Goal: Task Accomplishment & Management: Manage account settings

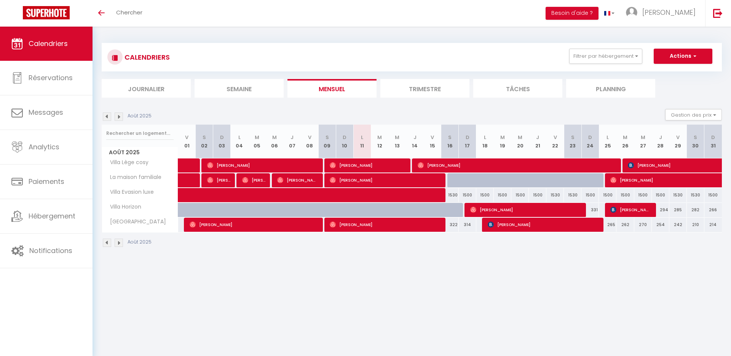
select select
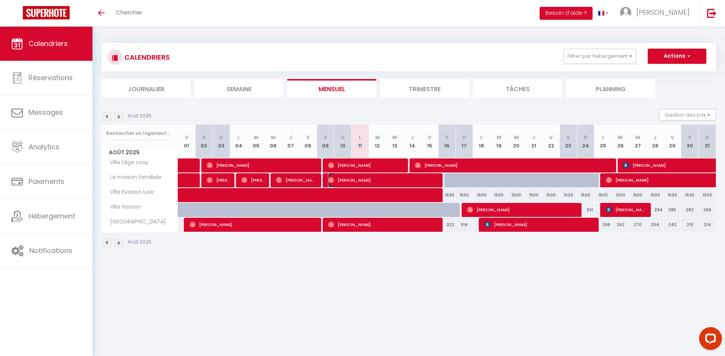
click at [433, 178] on span "[PERSON_NAME]" at bounding box center [383, 180] width 111 height 14
select select "OK"
select select "1"
select select "0"
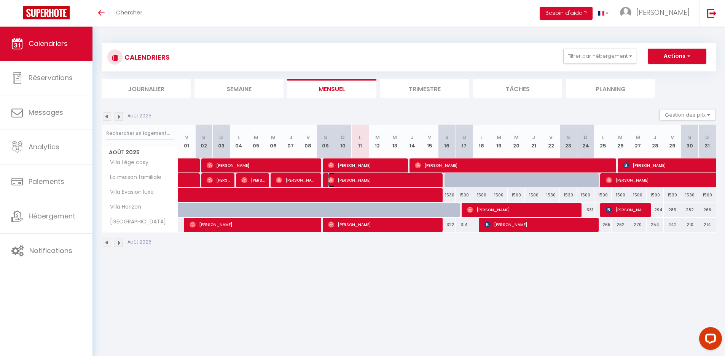
select select "1"
select select
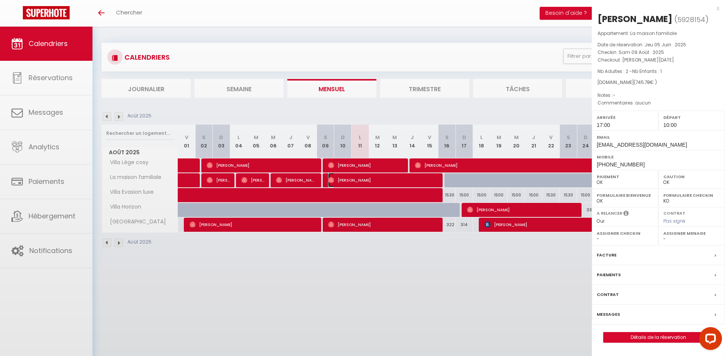
select select "46091"
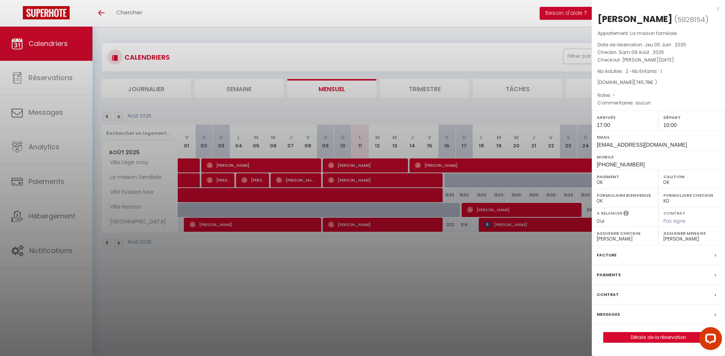
click at [459, 304] on div at bounding box center [362, 178] width 725 height 356
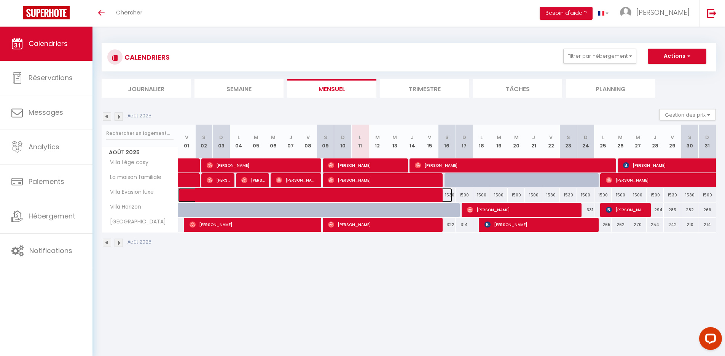
click at [420, 196] on span at bounding box center [320, 195] width 263 height 14
select select
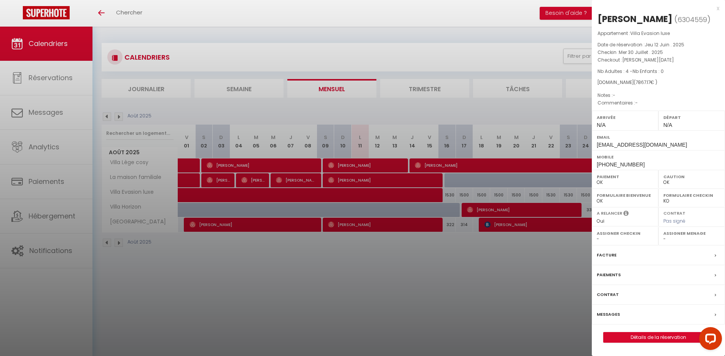
click at [455, 256] on div at bounding box center [362, 178] width 725 height 356
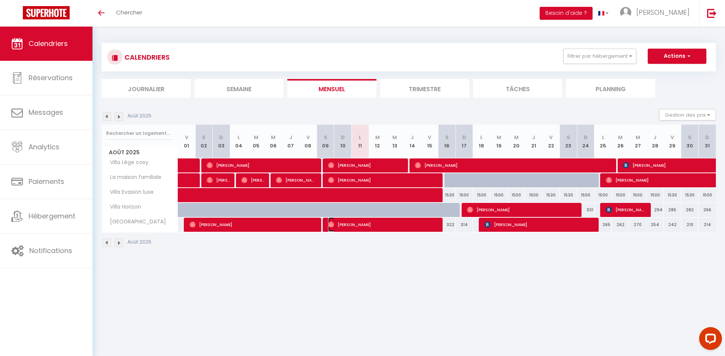
click at [426, 224] on span "[PERSON_NAME]" at bounding box center [383, 225] width 111 height 14
select select "1"
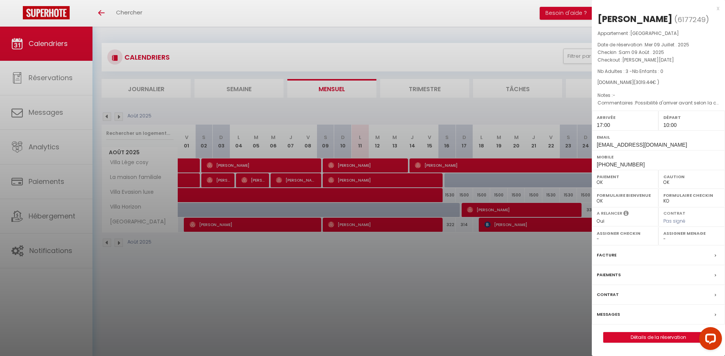
click at [435, 269] on div at bounding box center [362, 178] width 725 height 356
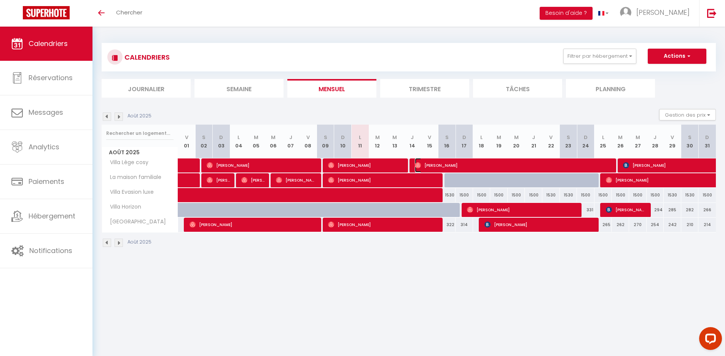
click at [431, 167] on span "[PERSON_NAME]" at bounding box center [514, 165] width 198 height 14
select select "46968"
select select "46091"
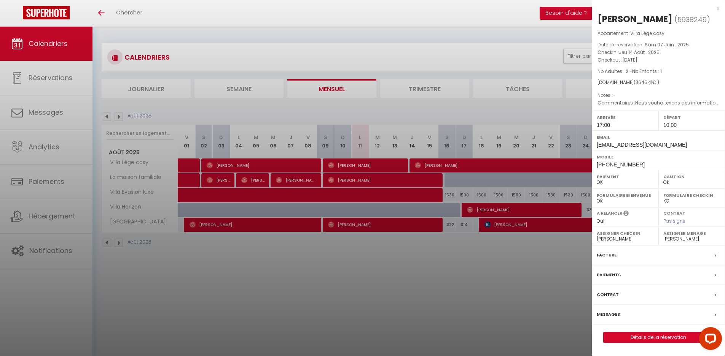
click at [440, 299] on div at bounding box center [362, 178] width 725 height 356
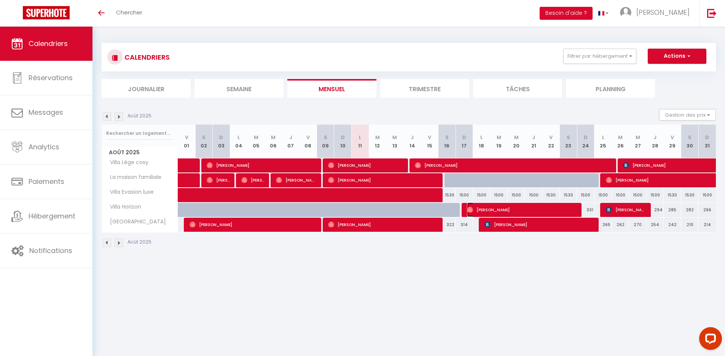
click at [479, 206] on span "[PERSON_NAME]" at bounding box center [522, 210] width 111 height 14
select select
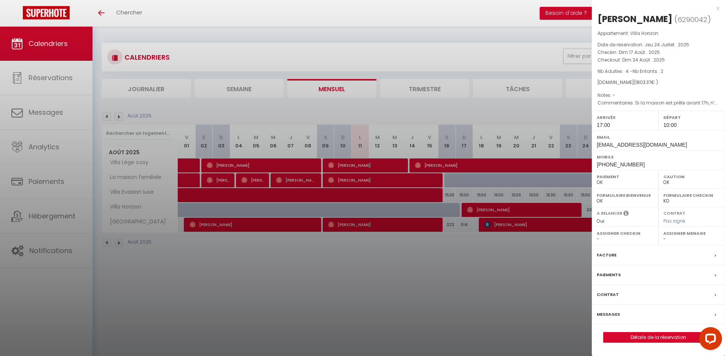
click at [459, 287] on div at bounding box center [362, 178] width 725 height 356
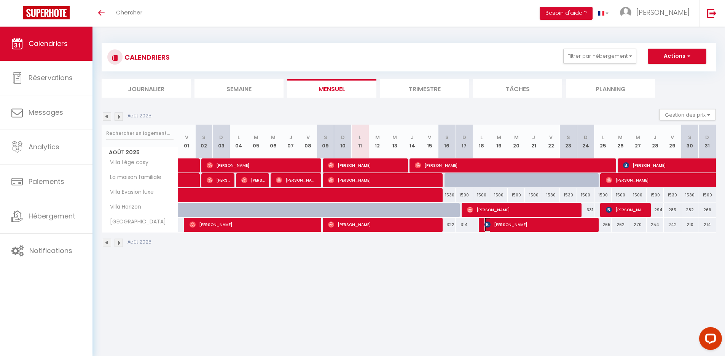
click at [498, 223] on span "[PERSON_NAME]" at bounding box center [539, 225] width 111 height 14
select select "KO"
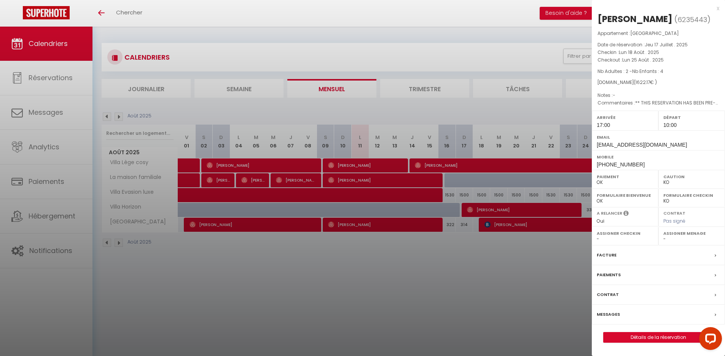
click at [500, 259] on div at bounding box center [362, 178] width 725 height 356
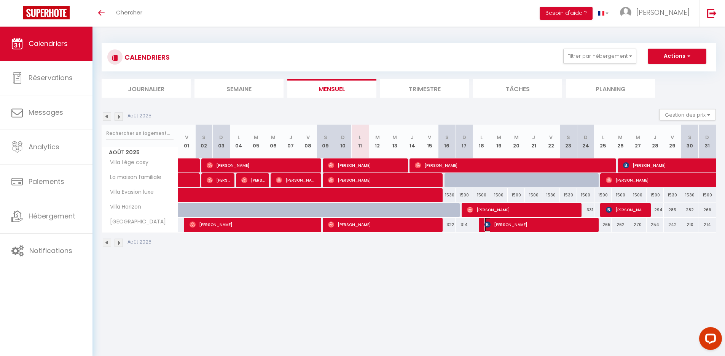
click at [574, 220] on span "[PERSON_NAME]" at bounding box center [539, 225] width 111 height 14
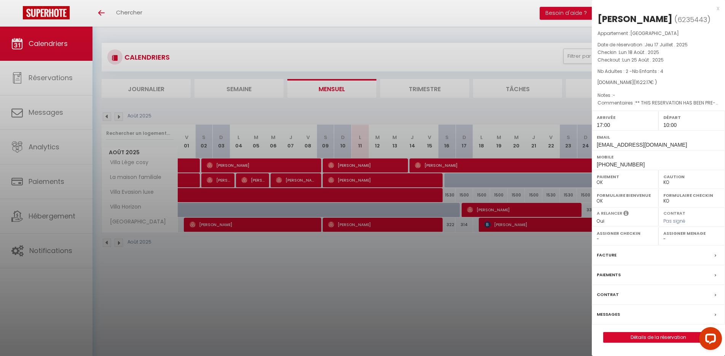
click at [585, 256] on div at bounding box center [362, 178] width 725 height 356
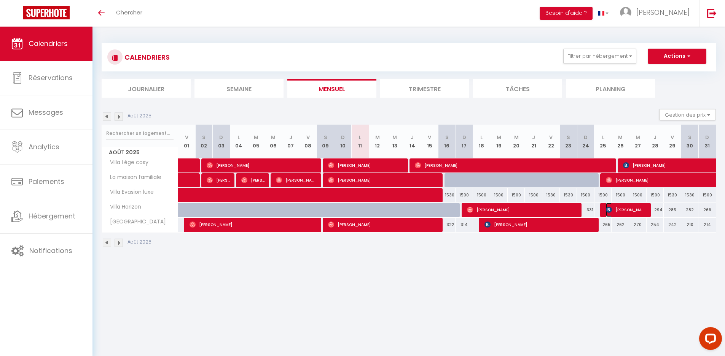
click at [610, 205] on span "[PERSON_NAME]" at bounding box center [626, 210] width 41 height 14
select select "46091"
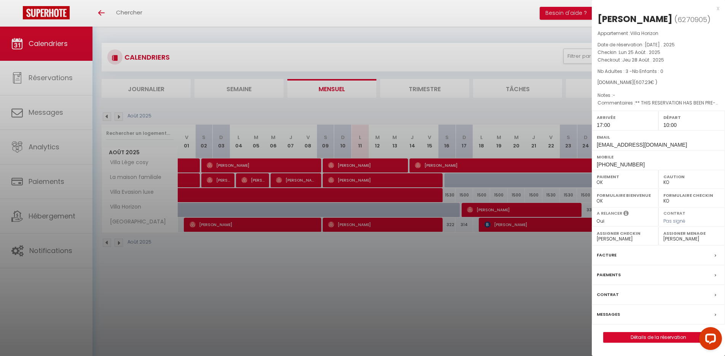
click at [559, 270] on div at bounding box center [362, 178] width 725 height 356
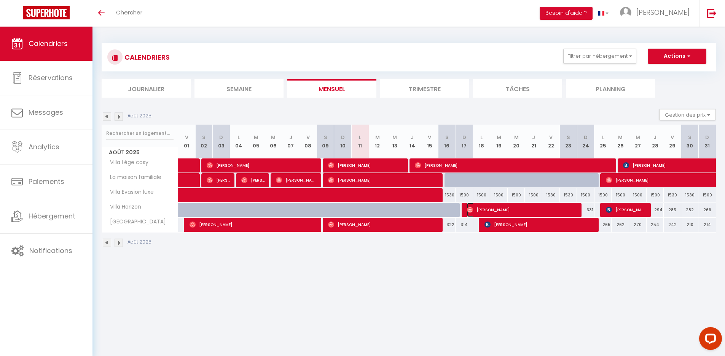
click at [563, 209] on span "[PERSON_NAME]" at bounding box center [522, 210] width 111 height 14
select select "OK"
select select
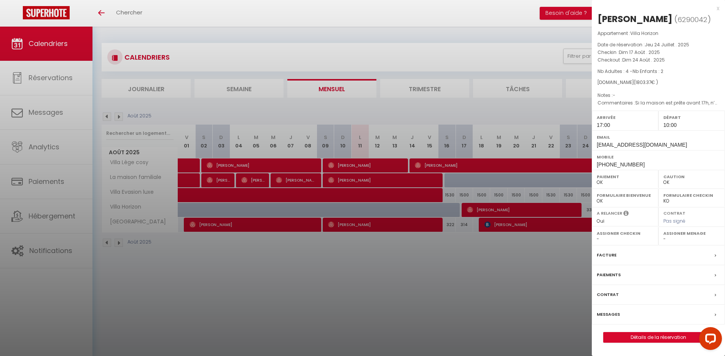
click at [554, 271] on div at bounding box center [362, 178] width 725 height 356
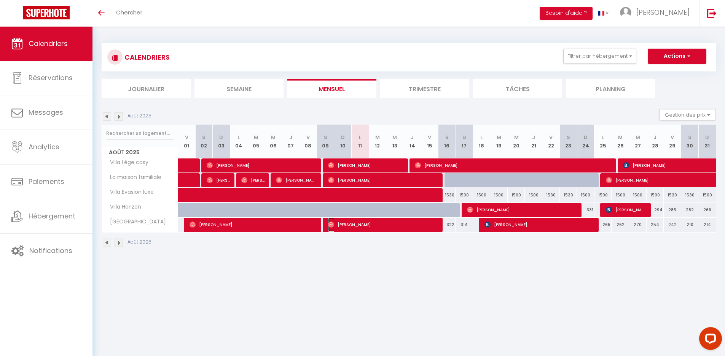
click at [434, 226] on span "[PERSON_NAME]" at bounding box center [383, 225] width 111 height 14
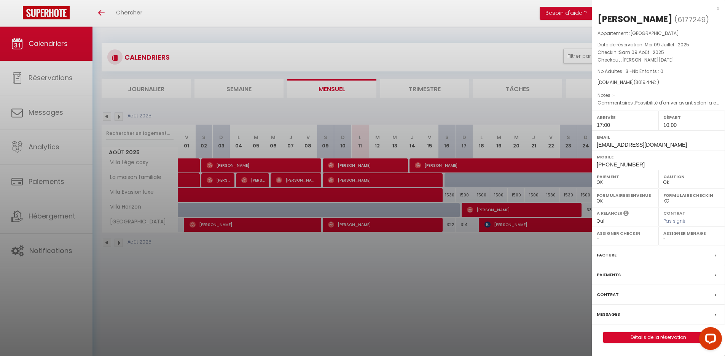
click at [439, 254] on div at bounding box center [362, 178] width 725 height 356
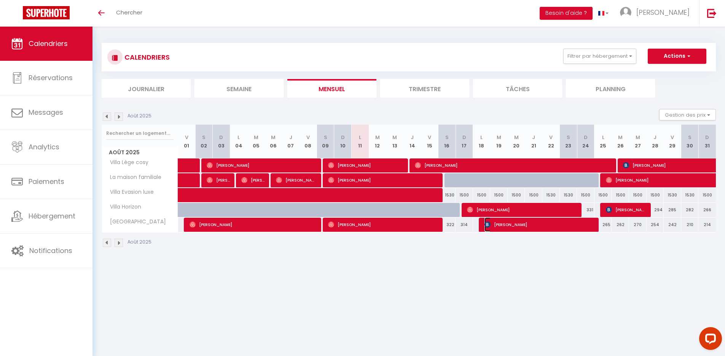
click at [495, 227] on span "[PERSON_NAME]" at bounding box center [539, 225] width 111 height 14
select select "KO"
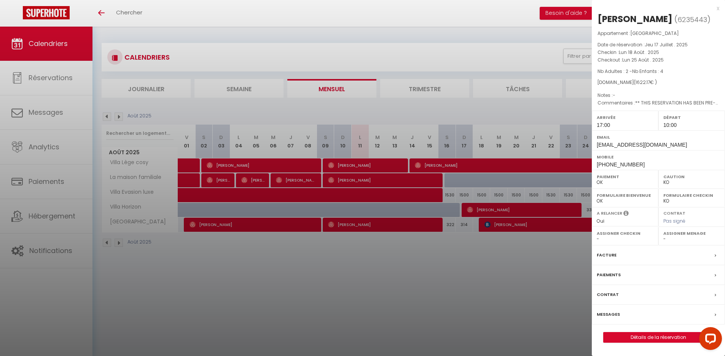
click at [482, 258] on div at bounding box center [362, 178] width 725 height 356
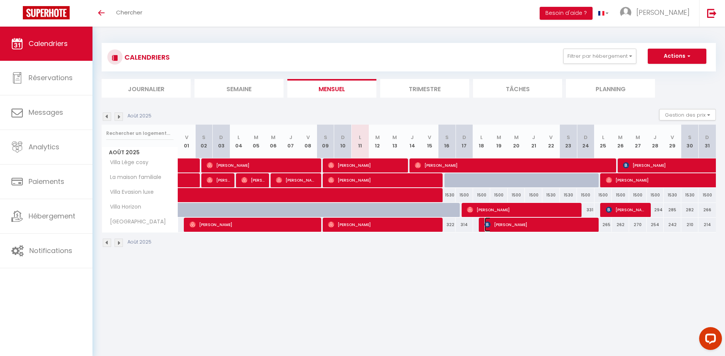
click at [578, 219] on span "[PERSON_NAME]" at bounding box center [539, 225] width 111 height 14
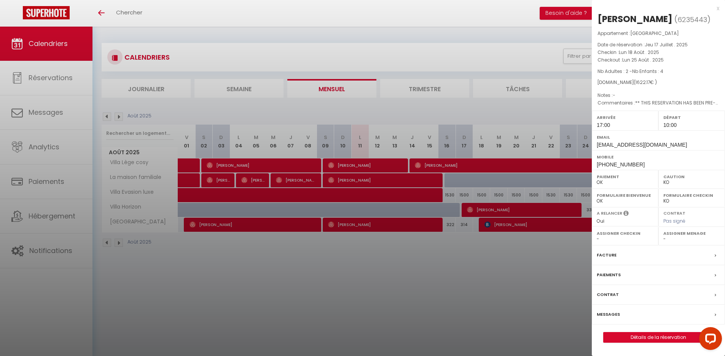
click at [535, 267] on div at bounding box center [362, 178] width 725 height 356
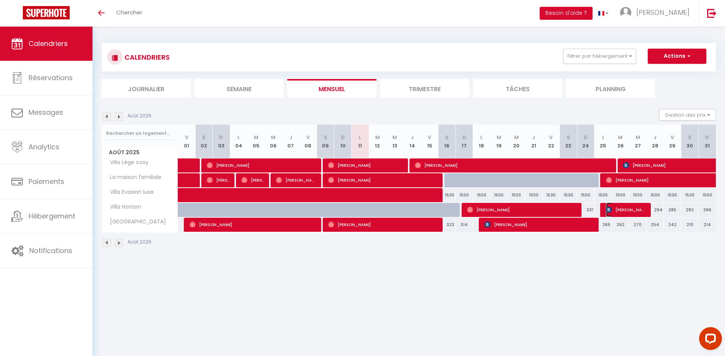
click at [607, 207] on img at bounding box center [609, 210] width 6 height 6
select select "46091"
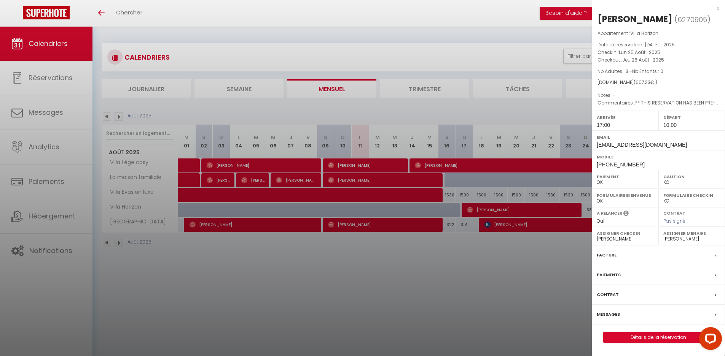
click at [569, 249] on div at bounding box center [362, 178] width 725 height 356
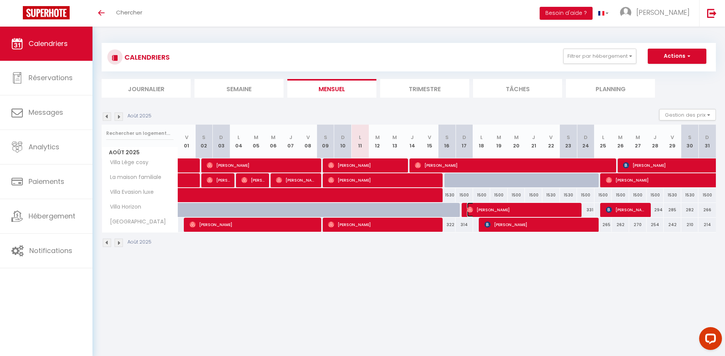
click at [575, 207] on span "[PERSON_NAME]" at bounding box center [522, 210] width 111 height 14
select select "OK"
select select
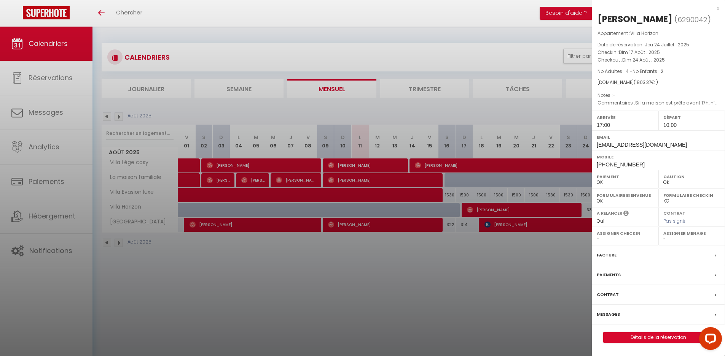
click at [557, 270] on div at bounding box center [362, 178] width 725 height 356
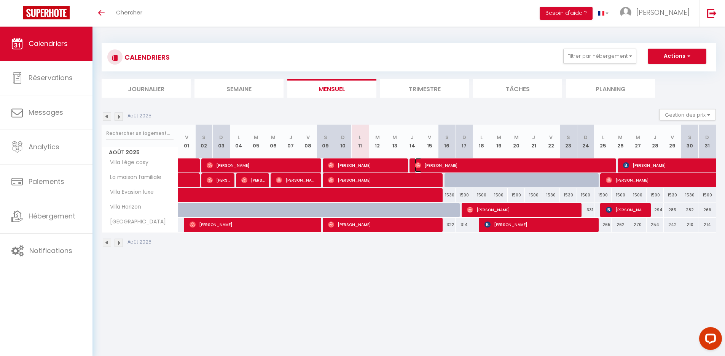
click at [578, 163] on span "[PERSON_NAME]" at bounding box center [514, 165] width 198 height 14
select select "46968"
select select "46091"
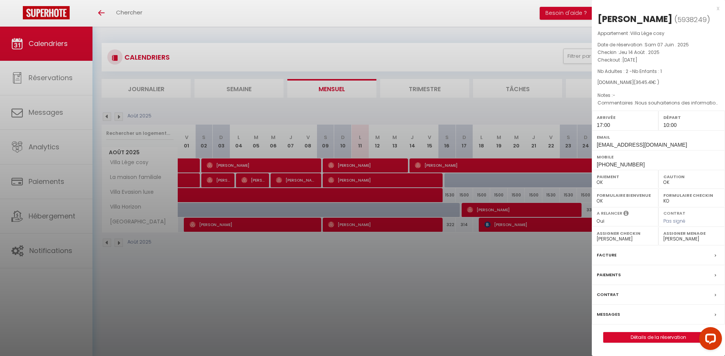
click at [541, 298] on div at bounding box center [362, 178] width 725 height 356
